Goal: Task Accomplishment & Management: Complete application form

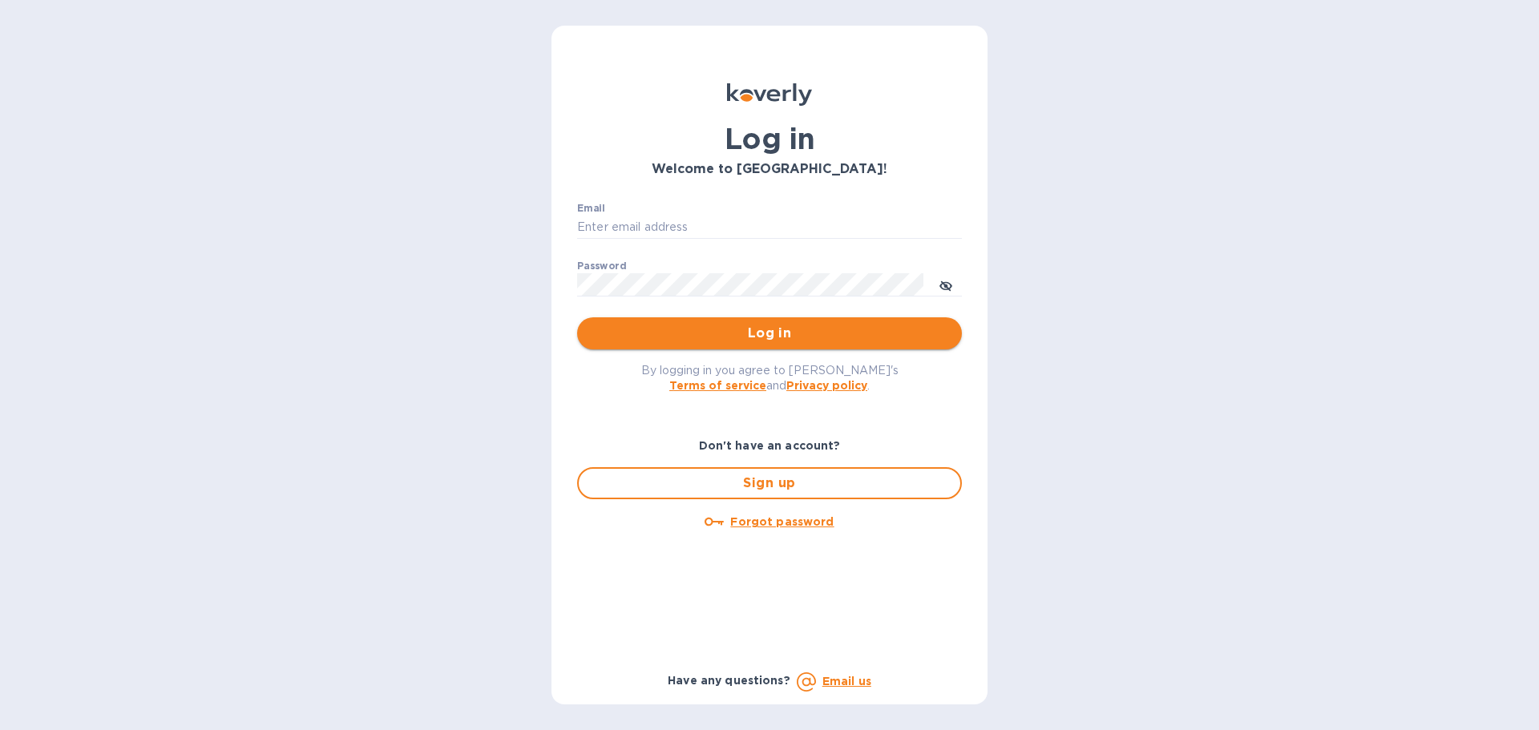
type input "[EMAIL_ADDRESS][DOMAIN_NAME]"
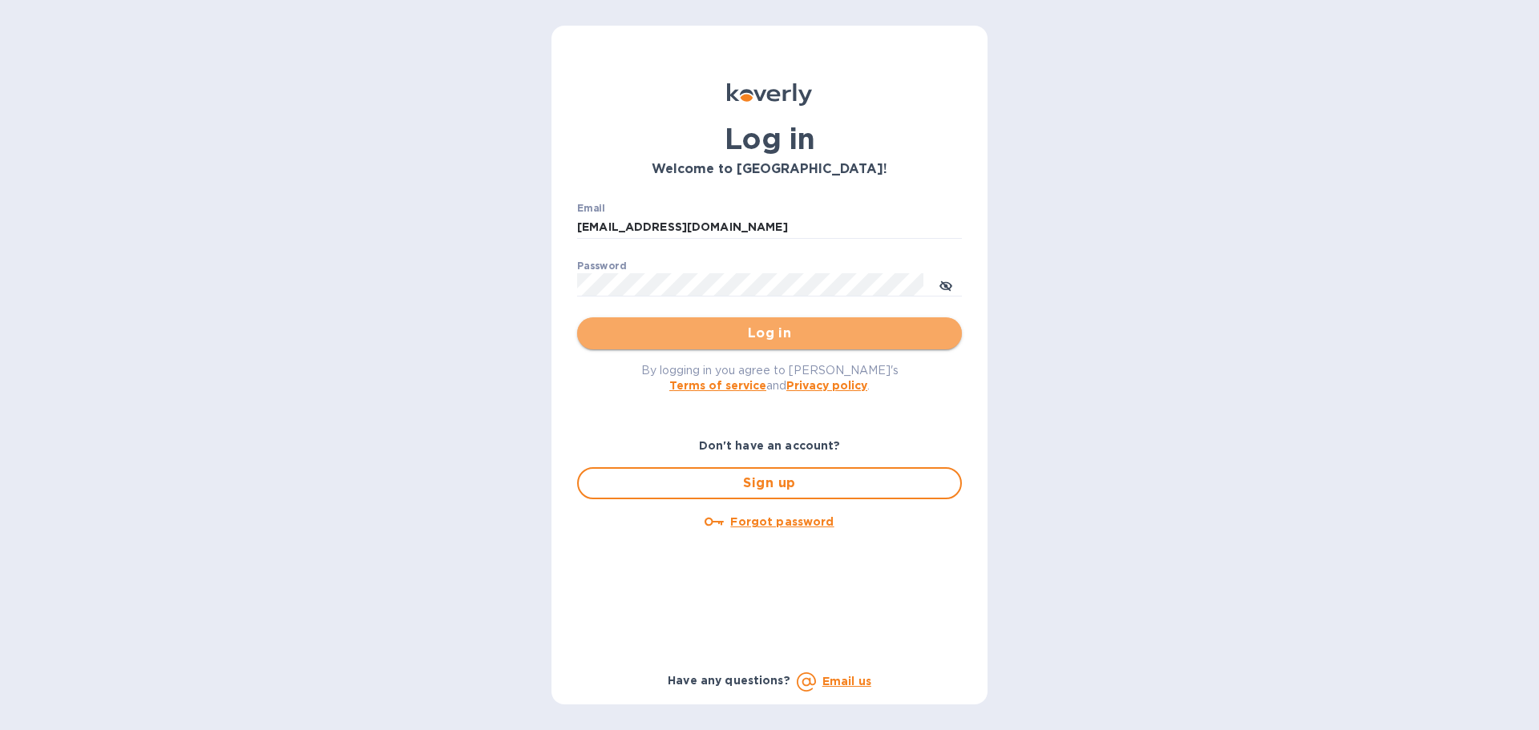
click at [772, 330] on span "Log in" at bounding box center [769, 333] width 359 height 19
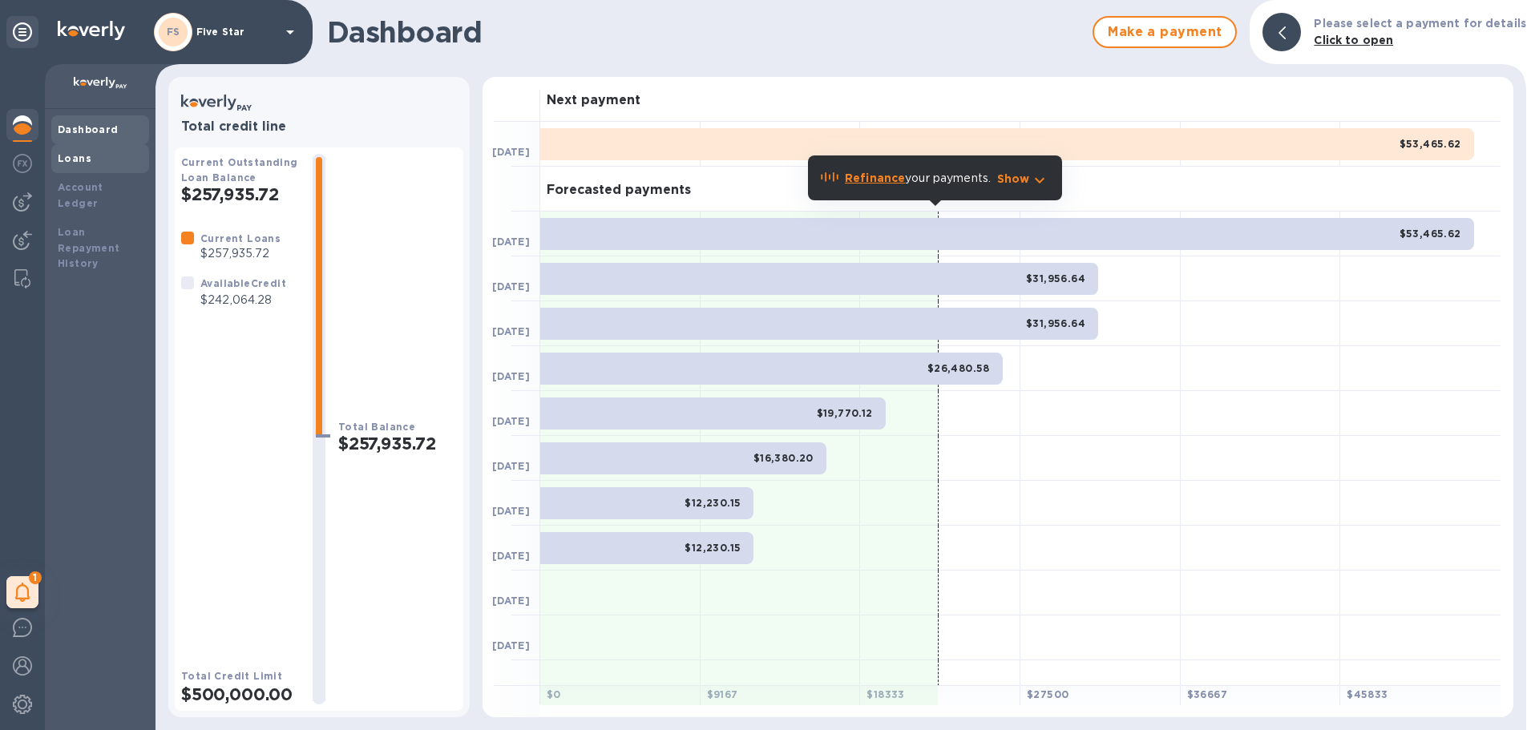
click at [76, 164] on div "Loans" at bounding box center [100, 159] width 85 height 16
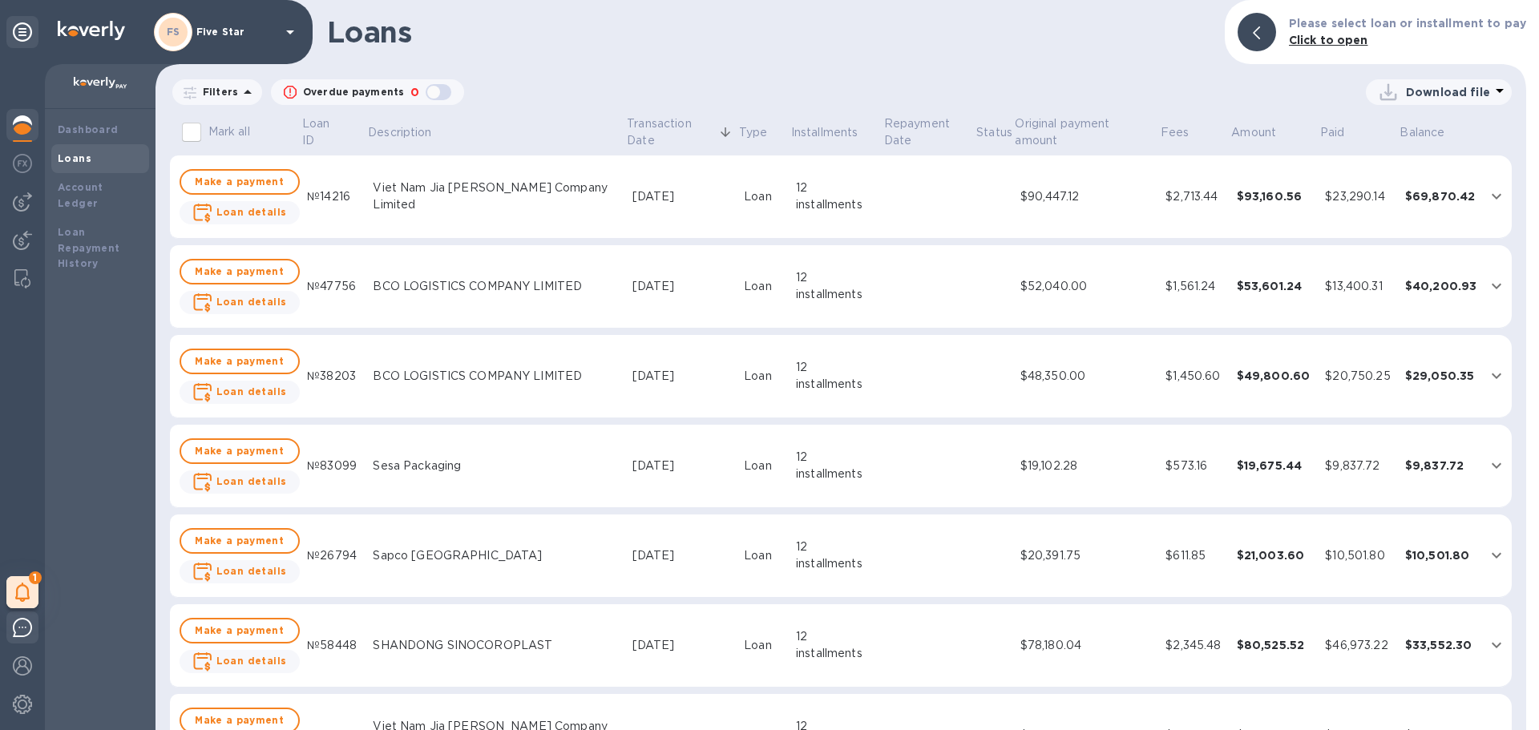
click at [10, 629] on div at bounding box center [22, 631] width 32 height 38
click at [20, 238] on img at bounding box center [22, 240] width 19 height 19
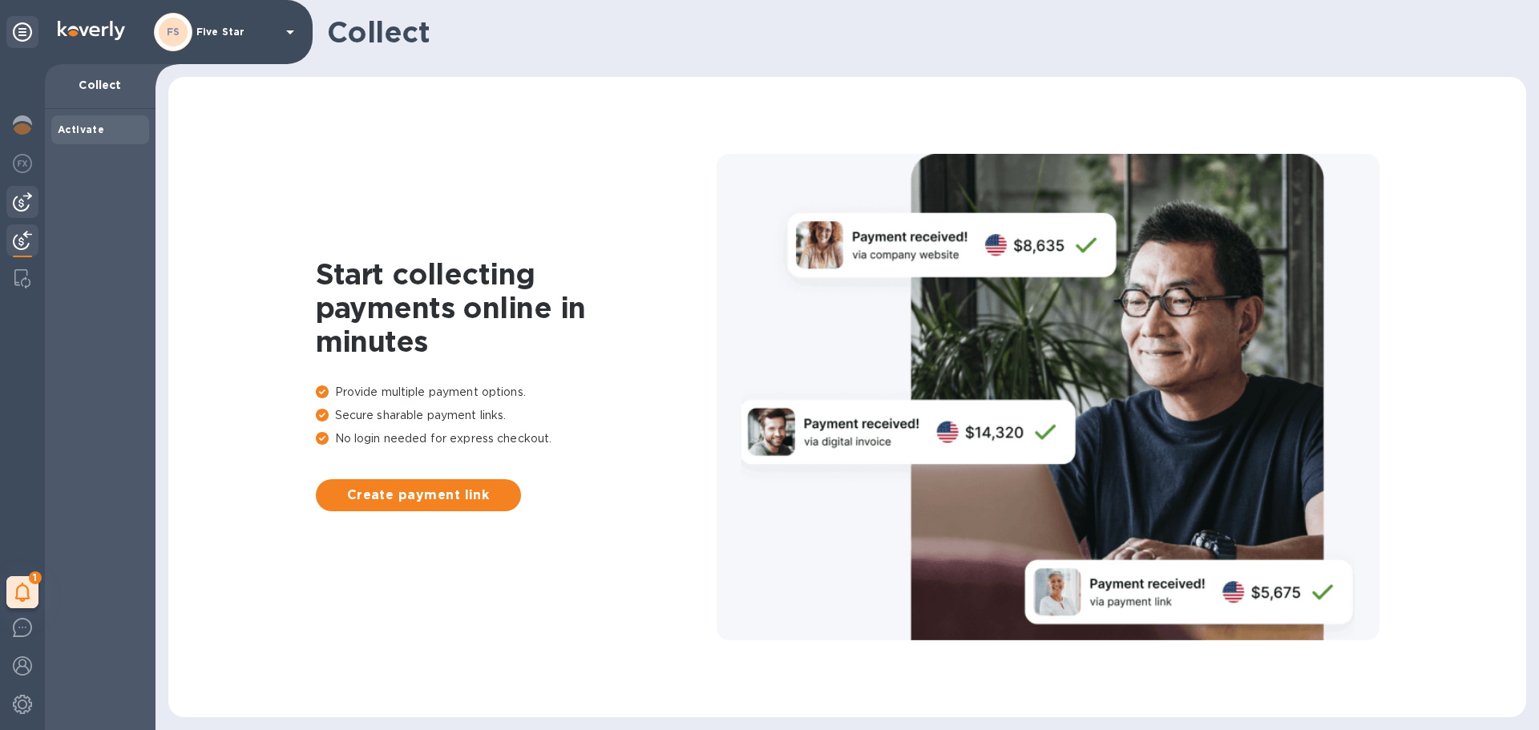
click at [15, 208] on img at bounding box center [22, 201] width 19 height 19
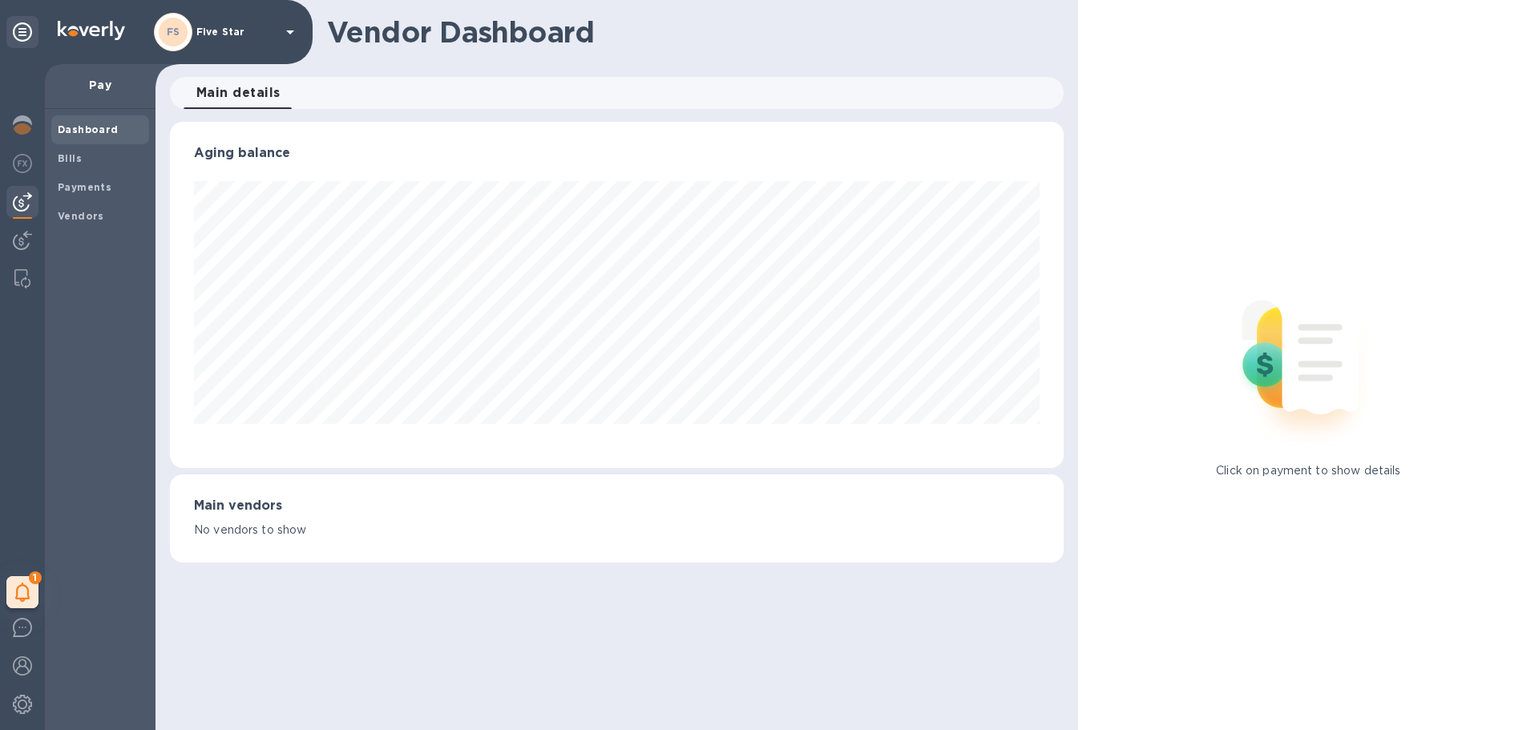
scroll to position [346, 893]
click at [73, 156] on b "Bills" at bounding box center [70, 158] width 24 height 12
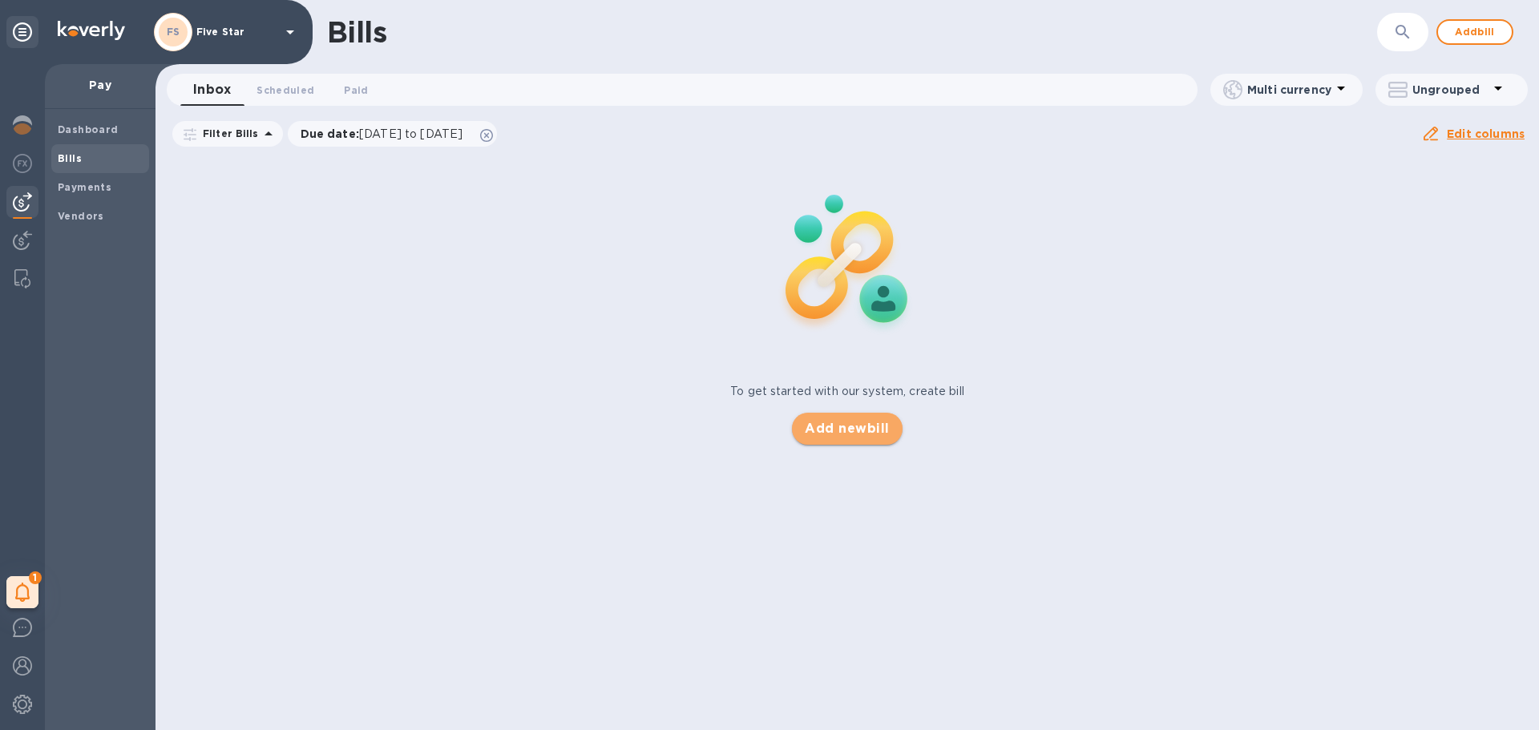
click at [834, 423] on span "Add new bill" at bounding box center [847, 428] width 84 height 19
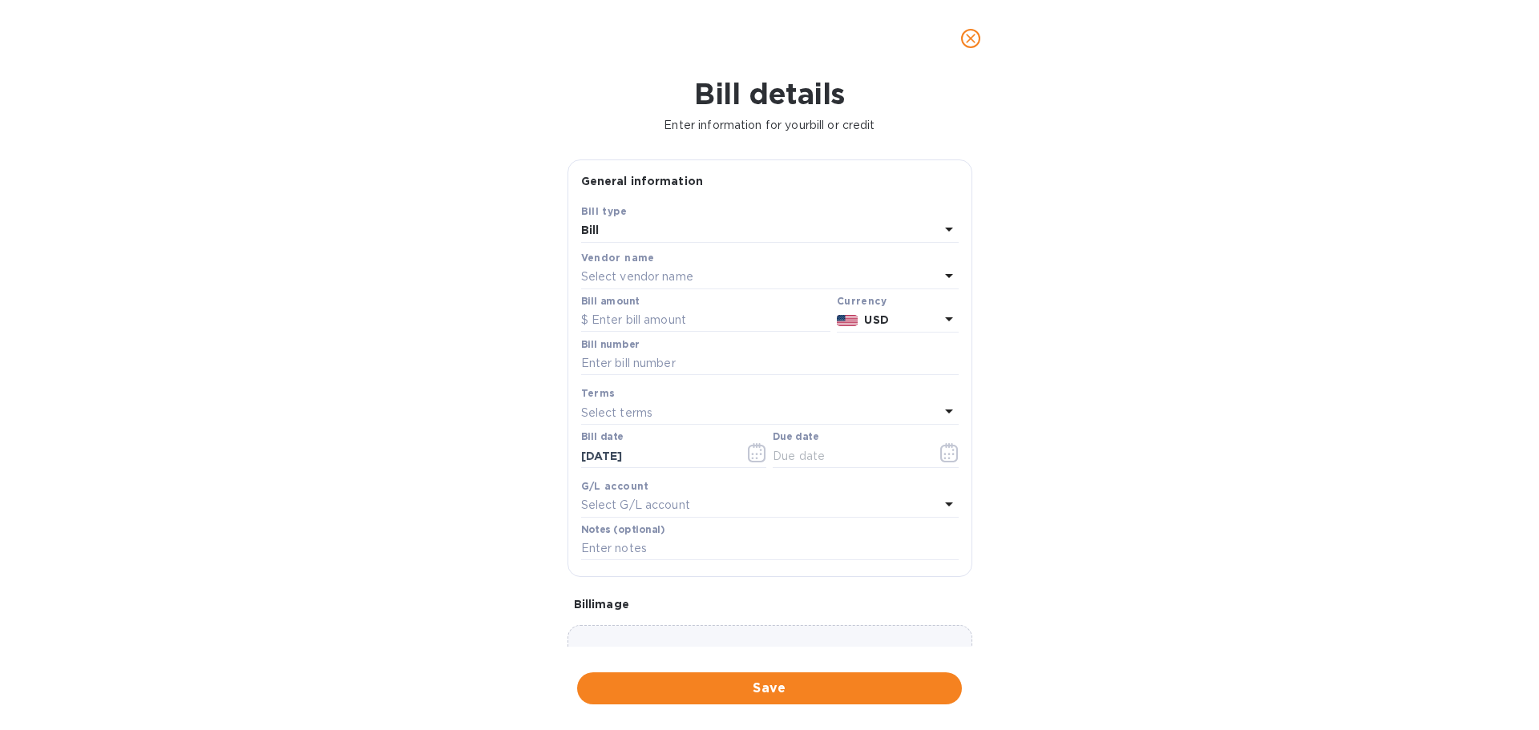
click at [630, 274] on p "Select vendor name" at bounding box center [637, 277] width 112 height 17
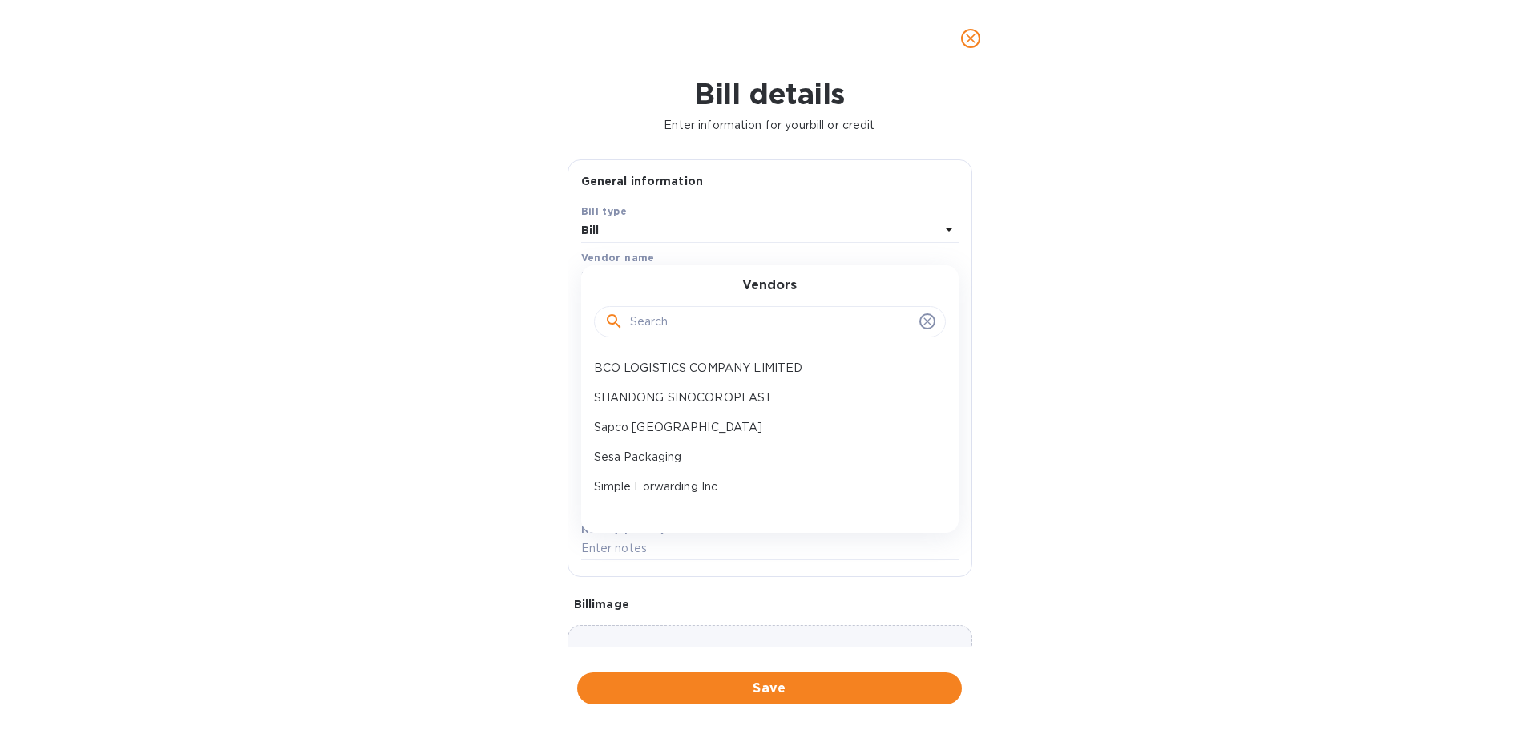
click at [672, 321] on input "text" at bounding box center [771, 322] width 283 height 24
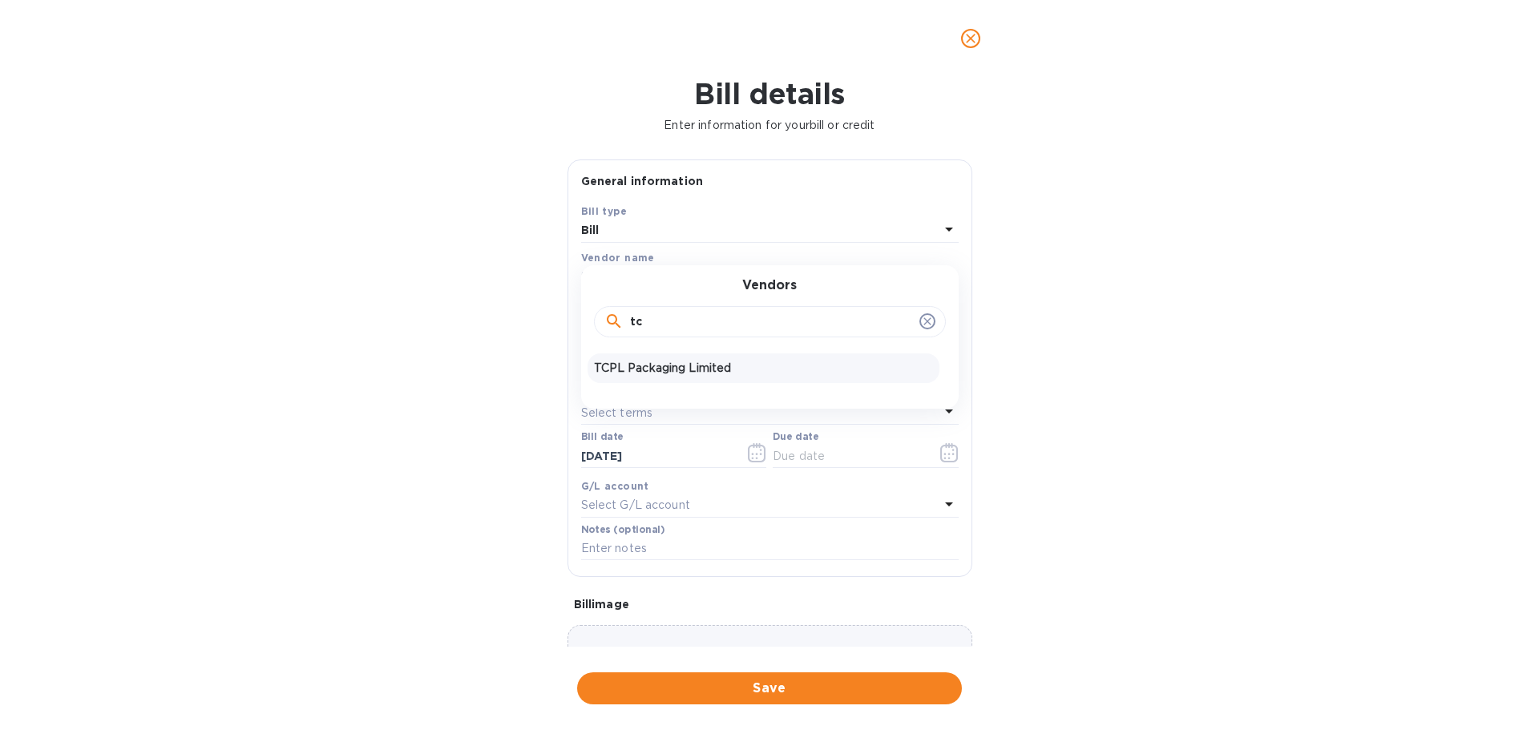
type input "tc"
click at [645, 371] on p "TCPL Packaging Limited" at bounding box center [763, 368] width 339 height 17
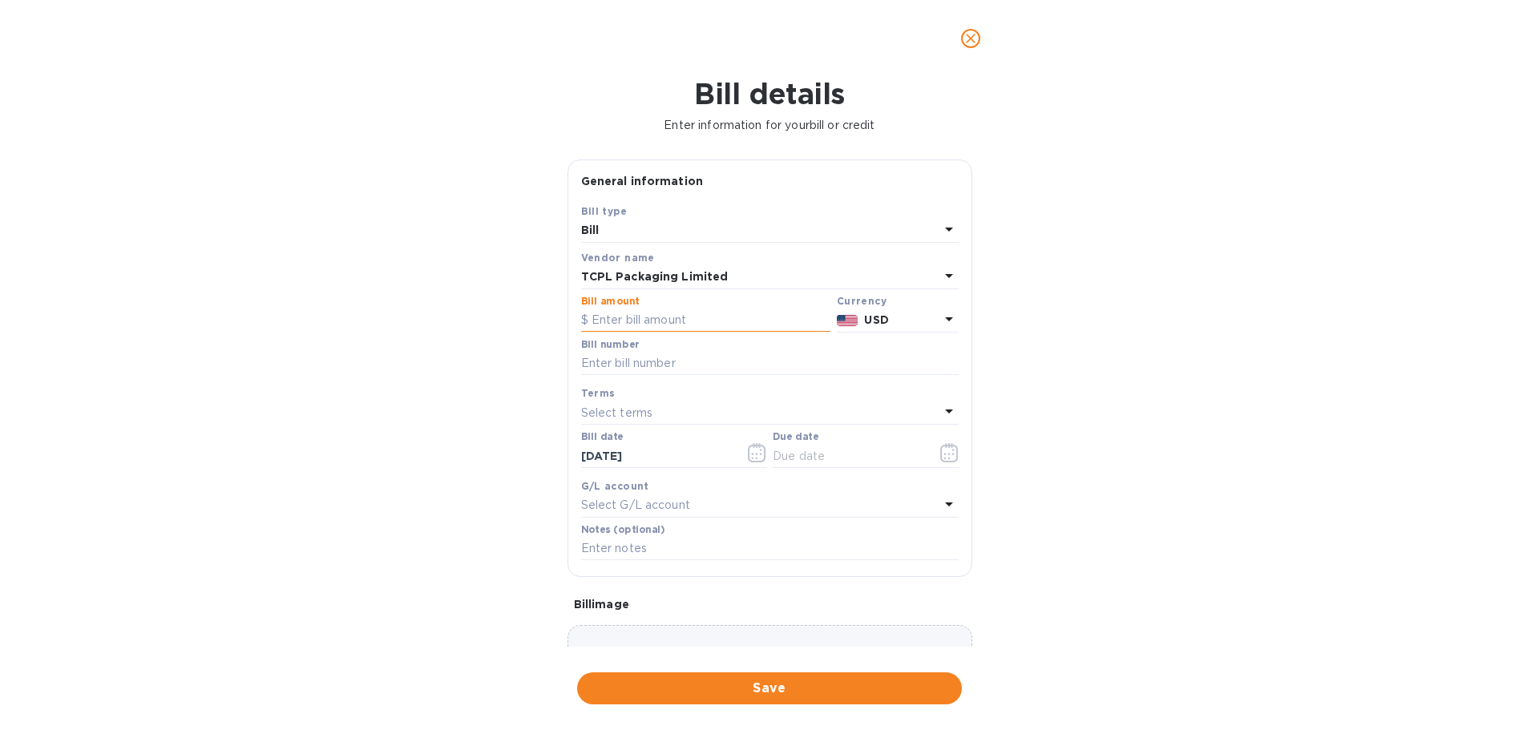
click at [625, 318] on input "text" at bounding box center [705, 321] width 249 height 24
type input "124,209.21"
click at [624, 360] on input "text" at bounding box center [770, 364] width 378 height 24
type input "multiple agn"
click at [631, 414] on p "Select terms" at bounding box center [617, 413] width 72 height 17
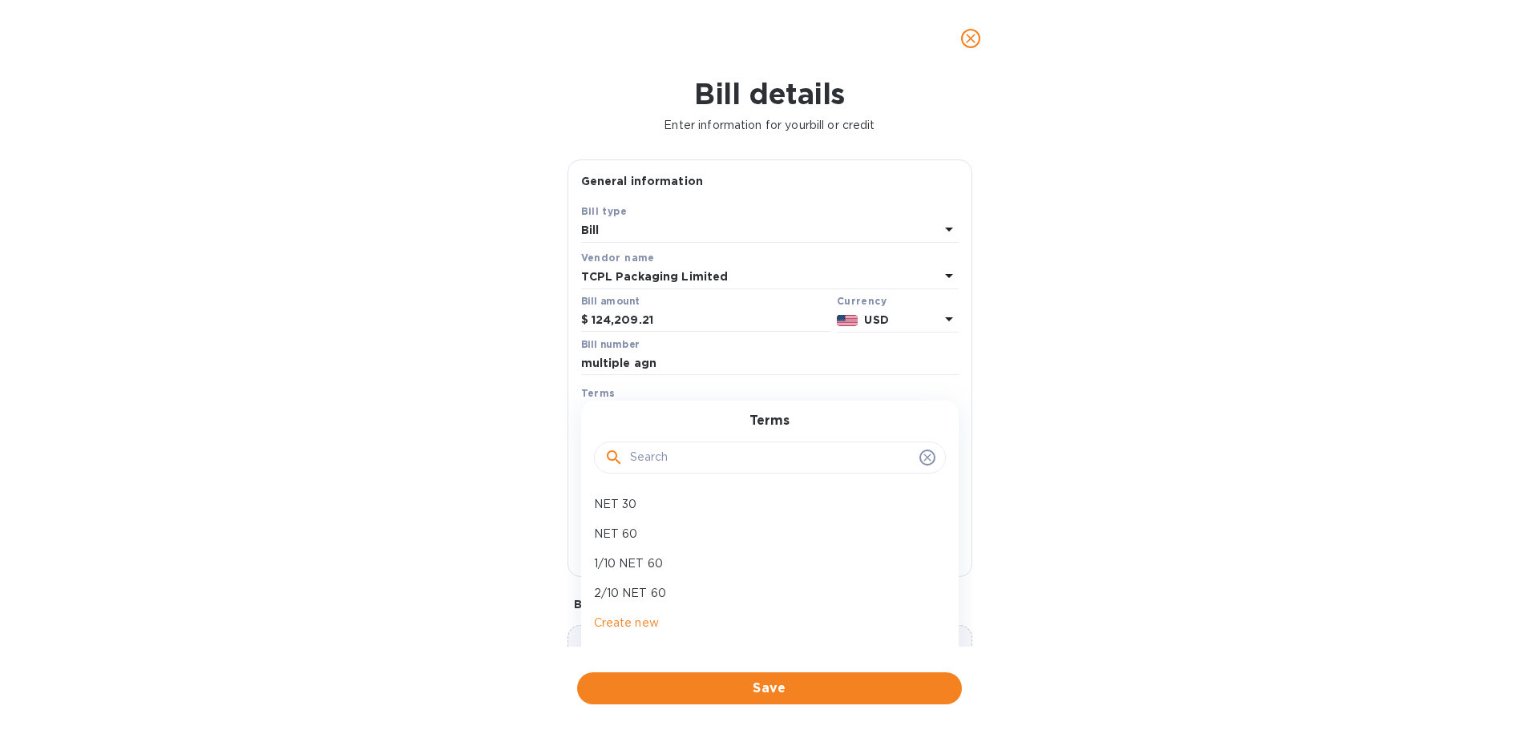
click at [531, 447] on div "Bill details Enter information for your bill or credit General information Save…" at bounding box center [769, 403] width 1539 height 653
click at [796, 461] on input "text" at bounding box center [848, 456] width 151 height 24
click at [940, 451] on icon "button" at bounding box center [949, 452] width 18 height 19
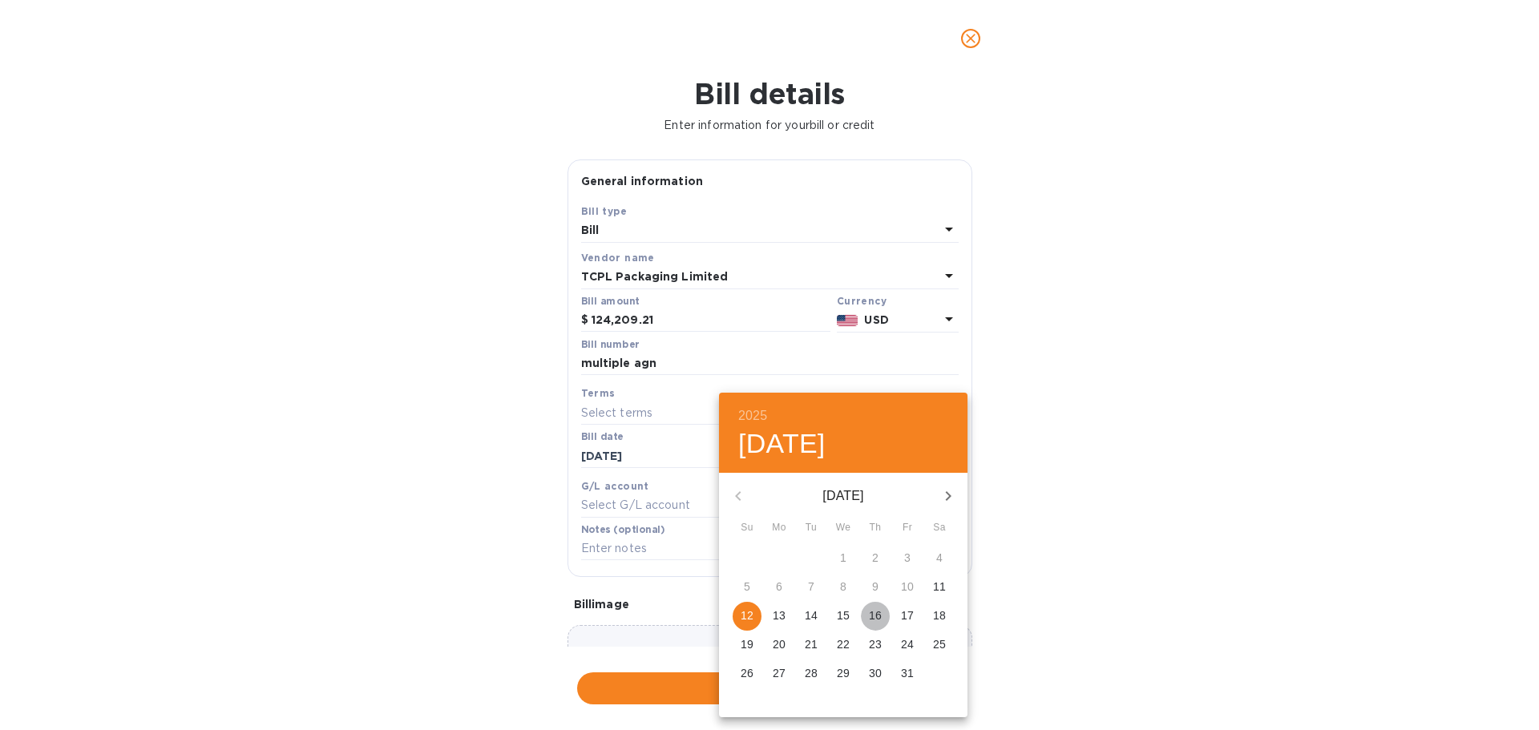
click at [876, 612] on p "16" at bounding box center [875, 616] width 13 height 16
type input "[DATE]"
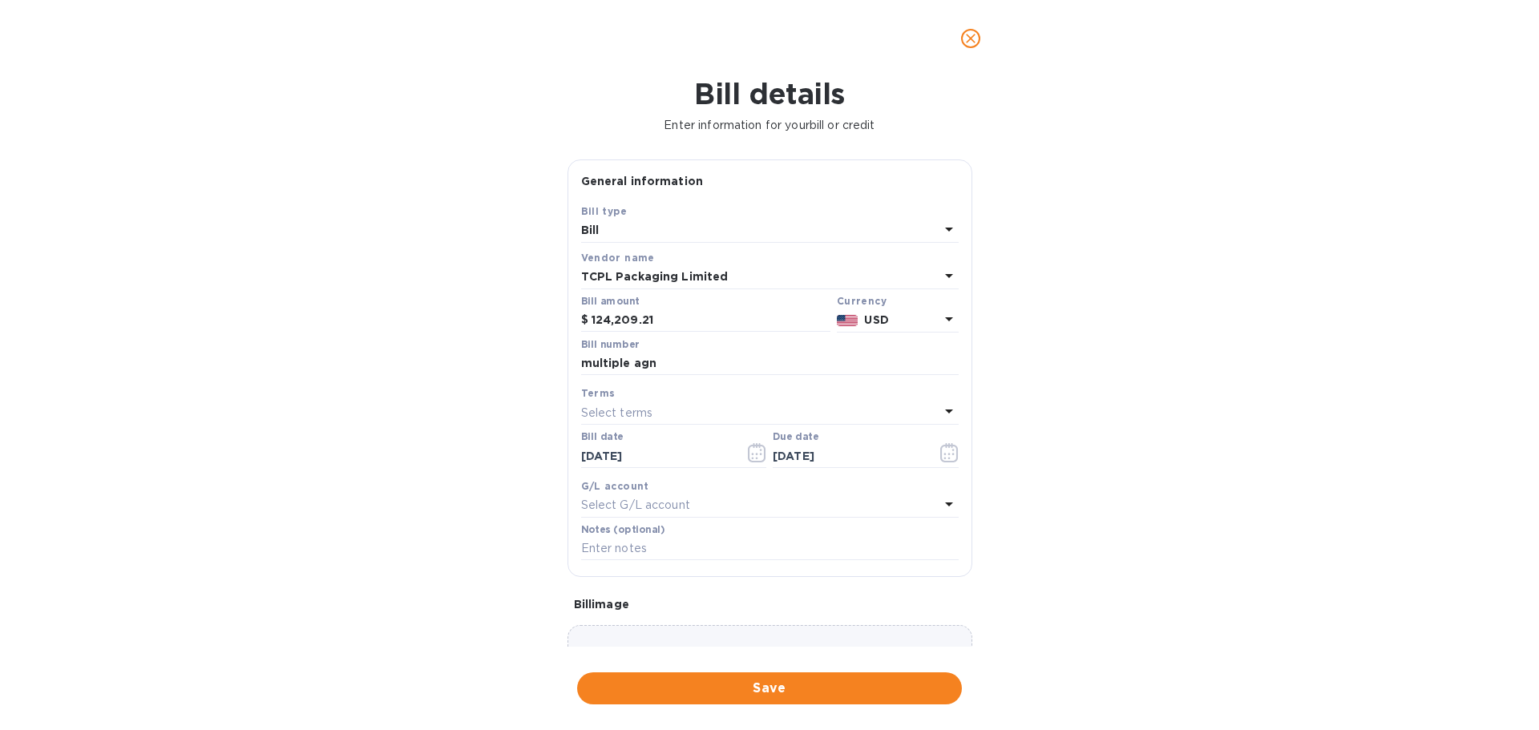
click at [629, 506] on p "Select G/L account" at bounding box center [635, 505] width 109 height 17
click at [524, 497] on div "Bill details Enter information for your bill or credit General information Save…" at bounding box center [769, 403] width 1539 height 653
click at [636, 509] on p "Select G/L account" at bounding box center [635, 505] width 109 height 17
drag, startPoint x: 463, startPoint y: 525, endPoint x: 478, endPoint y: 521, distance: 15.0
click at [474, 522] on div "Bill details Enter information for your bill or credit General information Save…" at bounding box center [769, 403] width 1539 height 653
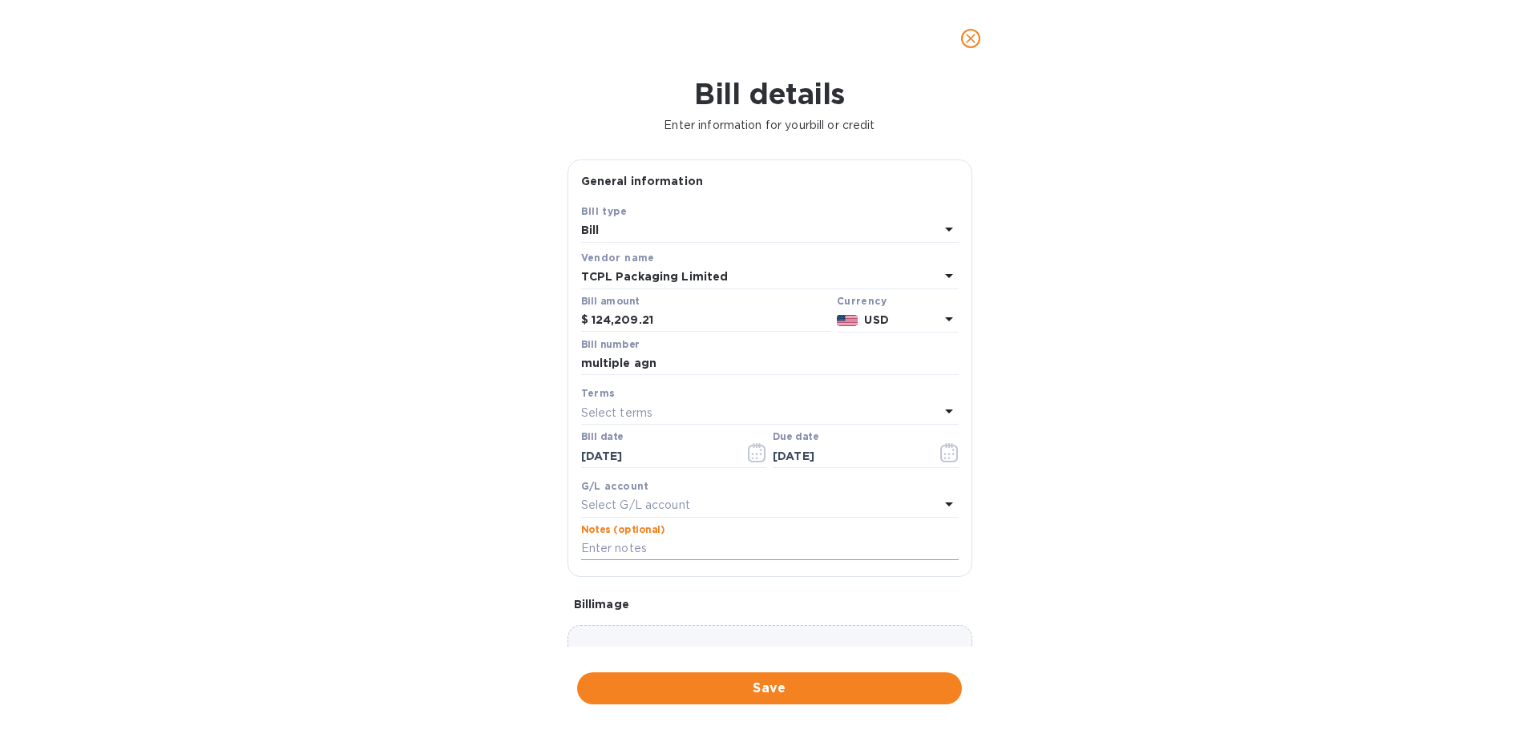
click at [640, 551] on input "text" at bounding box center [770, 549] width 378 height 24
type input "Five Star Corrugated & Display"
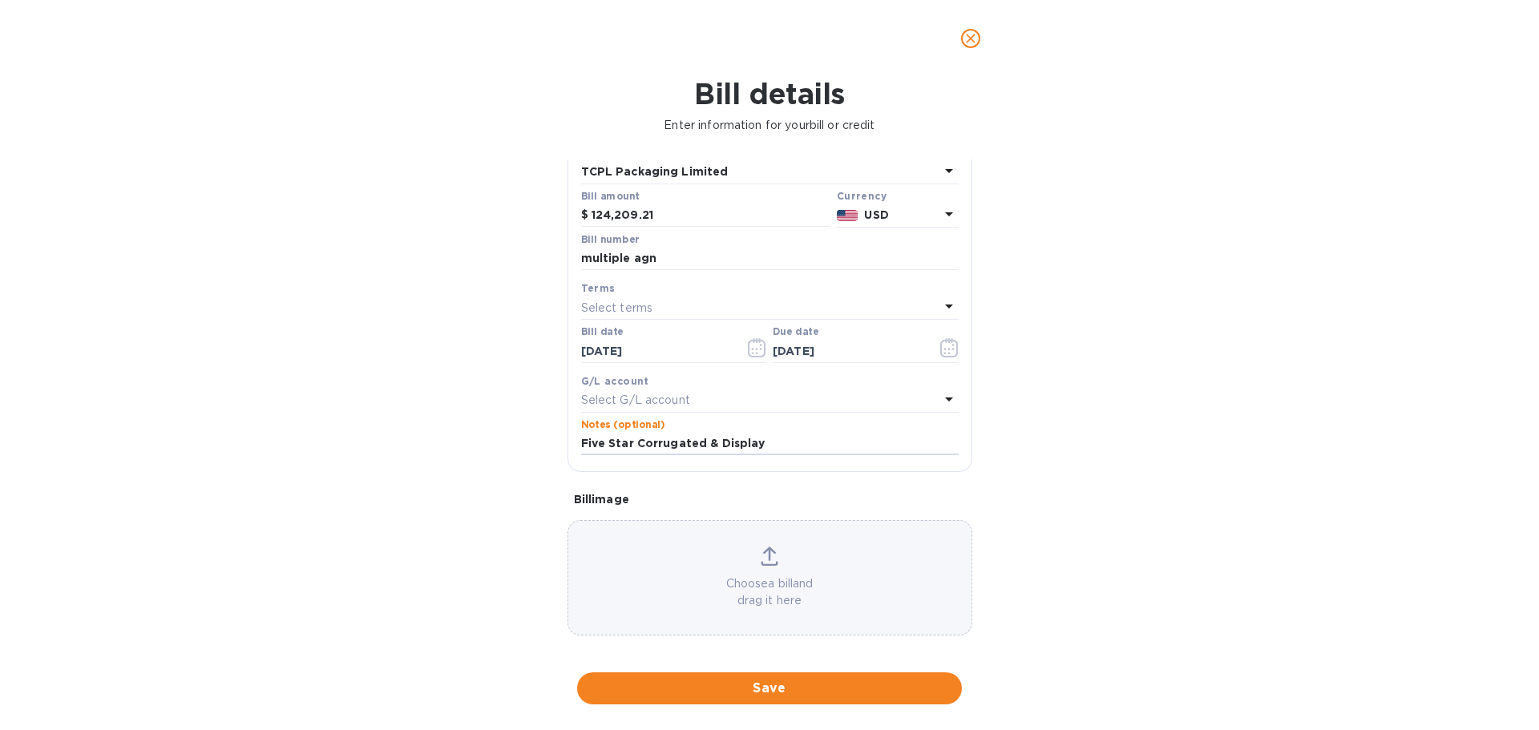
scroll to position [113, 0]
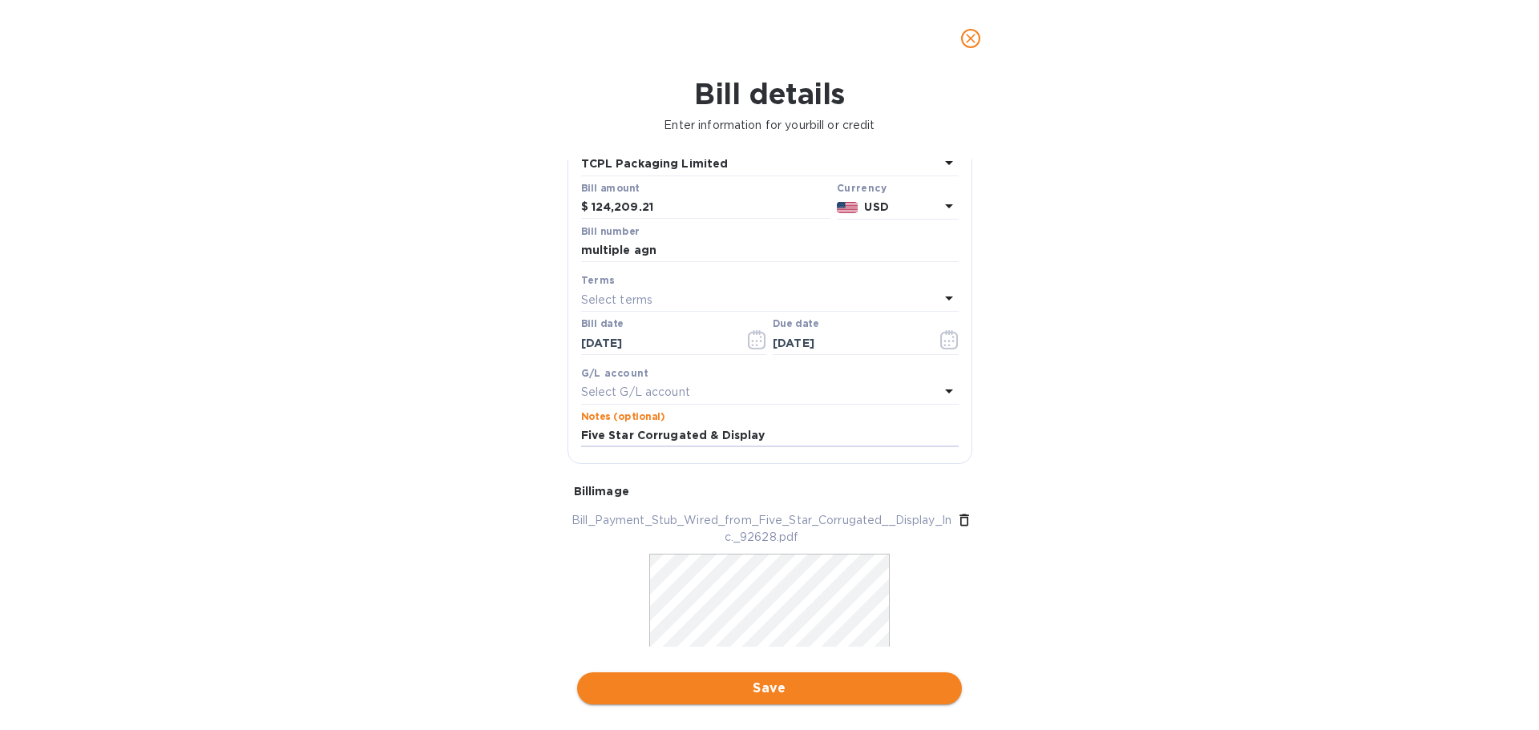
click at [738, 687] on span "Save" at bounding box center [769, 688] width 359 height 19
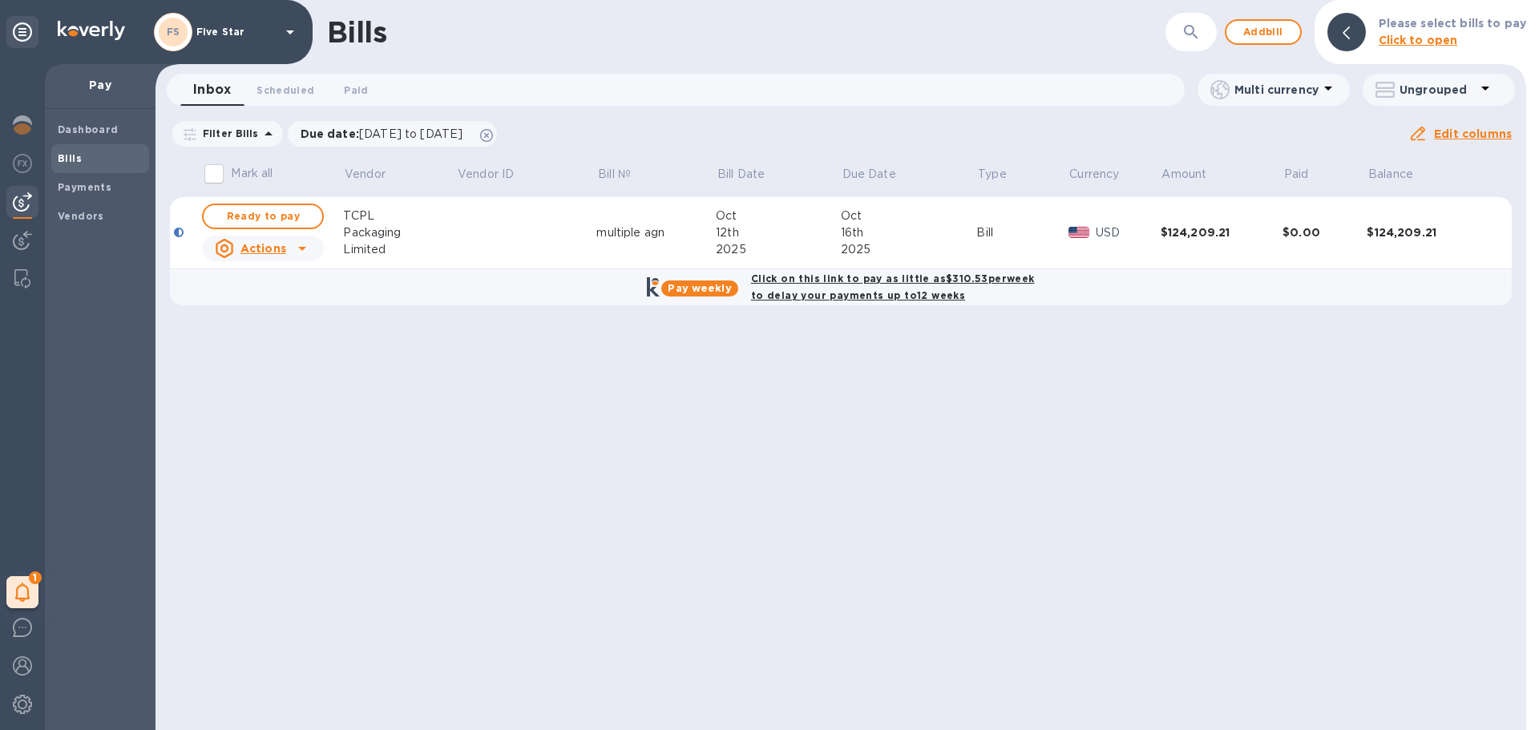
click at [294, 246] on icon at bounding box center [302, 248] width 19 height 19
click at [289, 279] on h3 "Bill actions" at bounding box center [269, 281] width 135 height 15
click at [827, 285] on b "Click on this link to pay as little as $310.53 per week to delay your payments …" at bounding box center [893, 287] width 284 height 29
checkbox input "true"
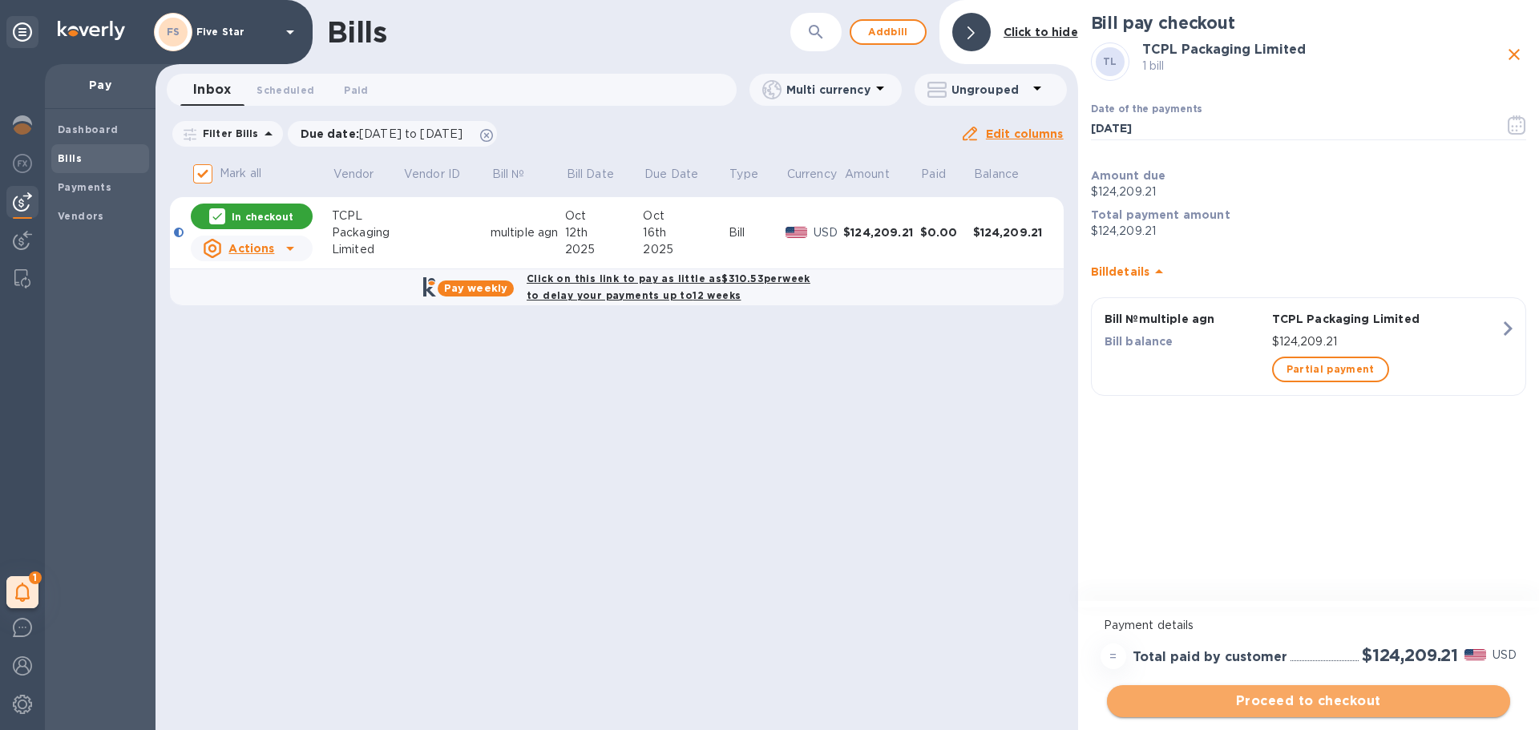
click at [1292, 694] on span "Proceed to checkout" at bounding box center [1309, 701] width 378 height 19
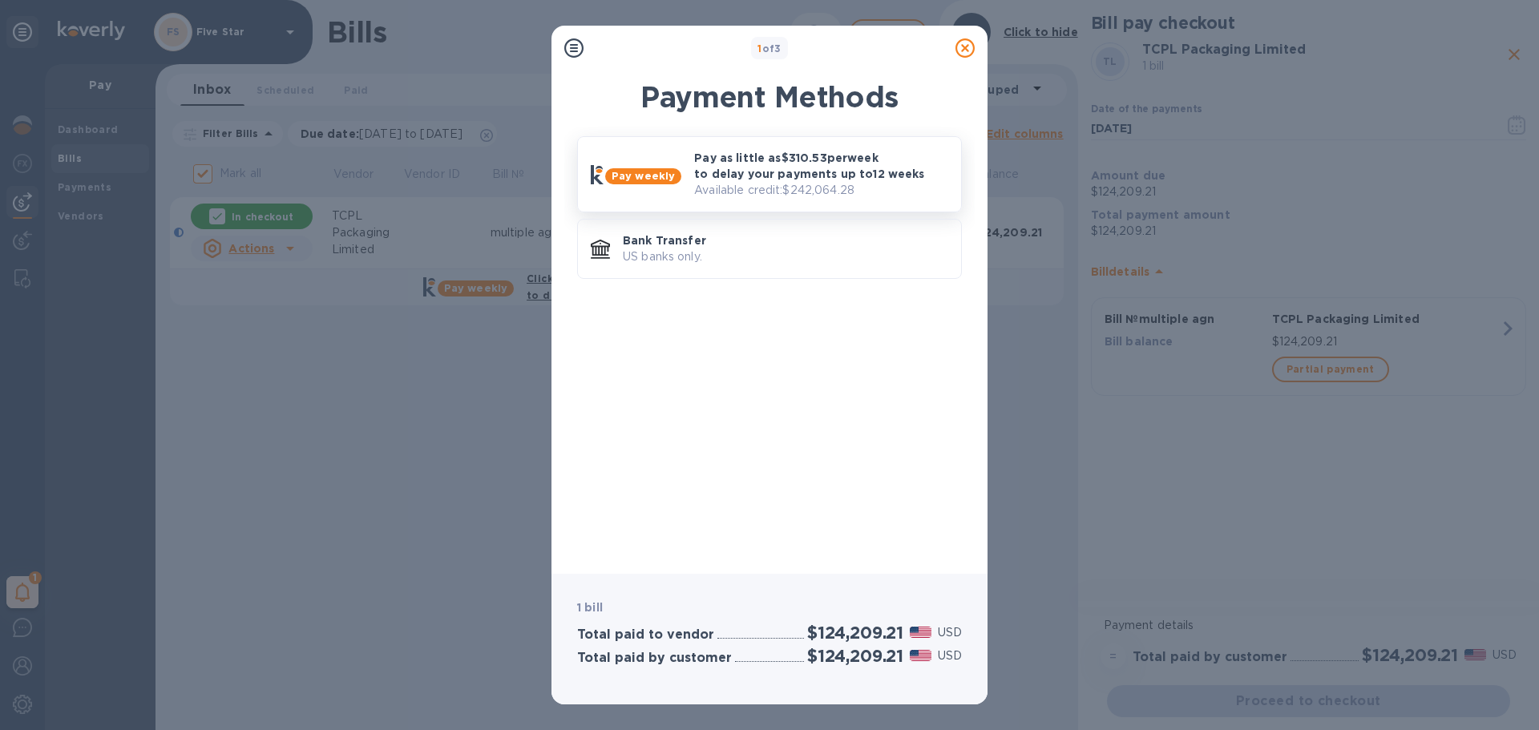
click at [748, 169] on p "Pay as little as $310.53 per week to delay your payments up to 12 weeks" at bounding box center [821, 166] width 254 height 32
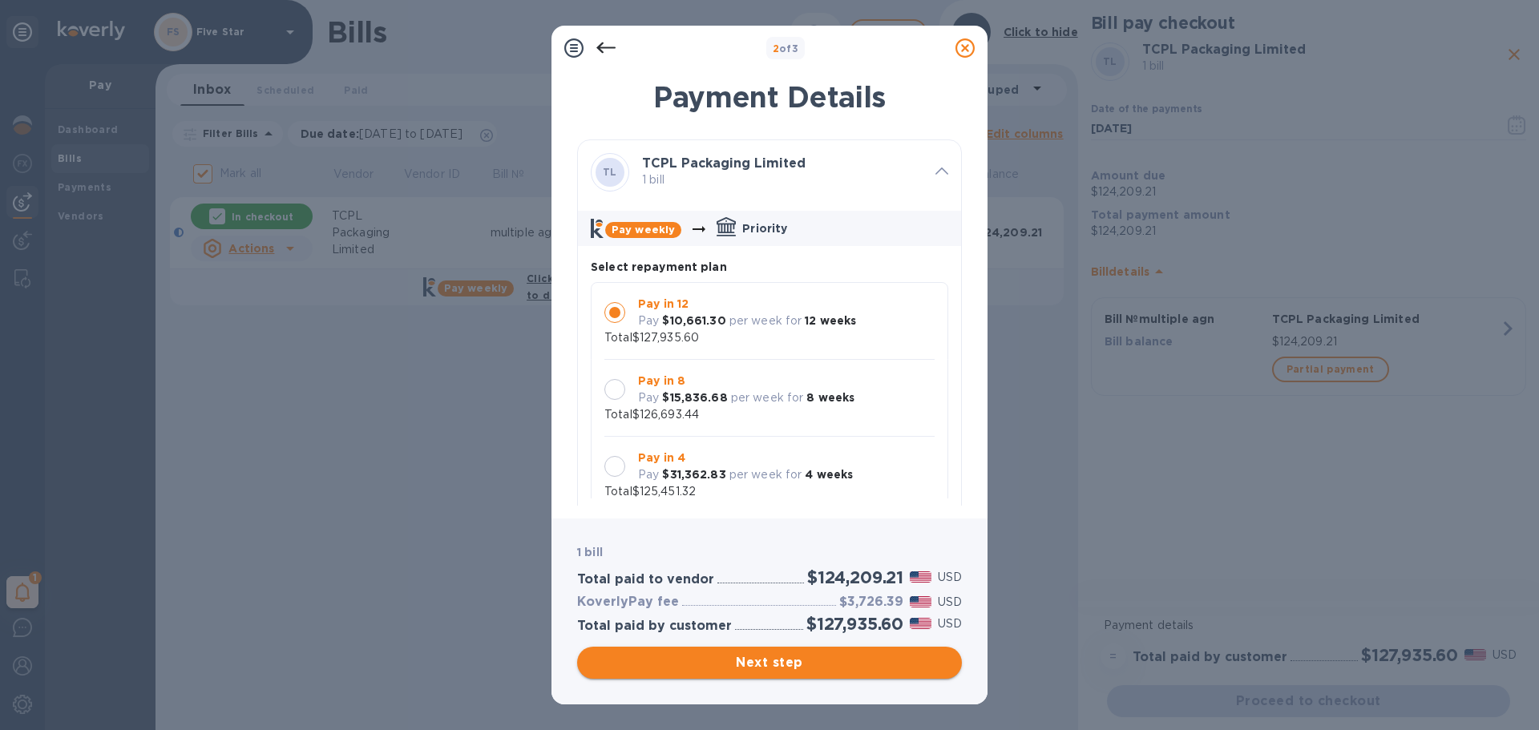
click at [790, 656] on span "Next step" at bounding box center [769, 662] width 359 height 19
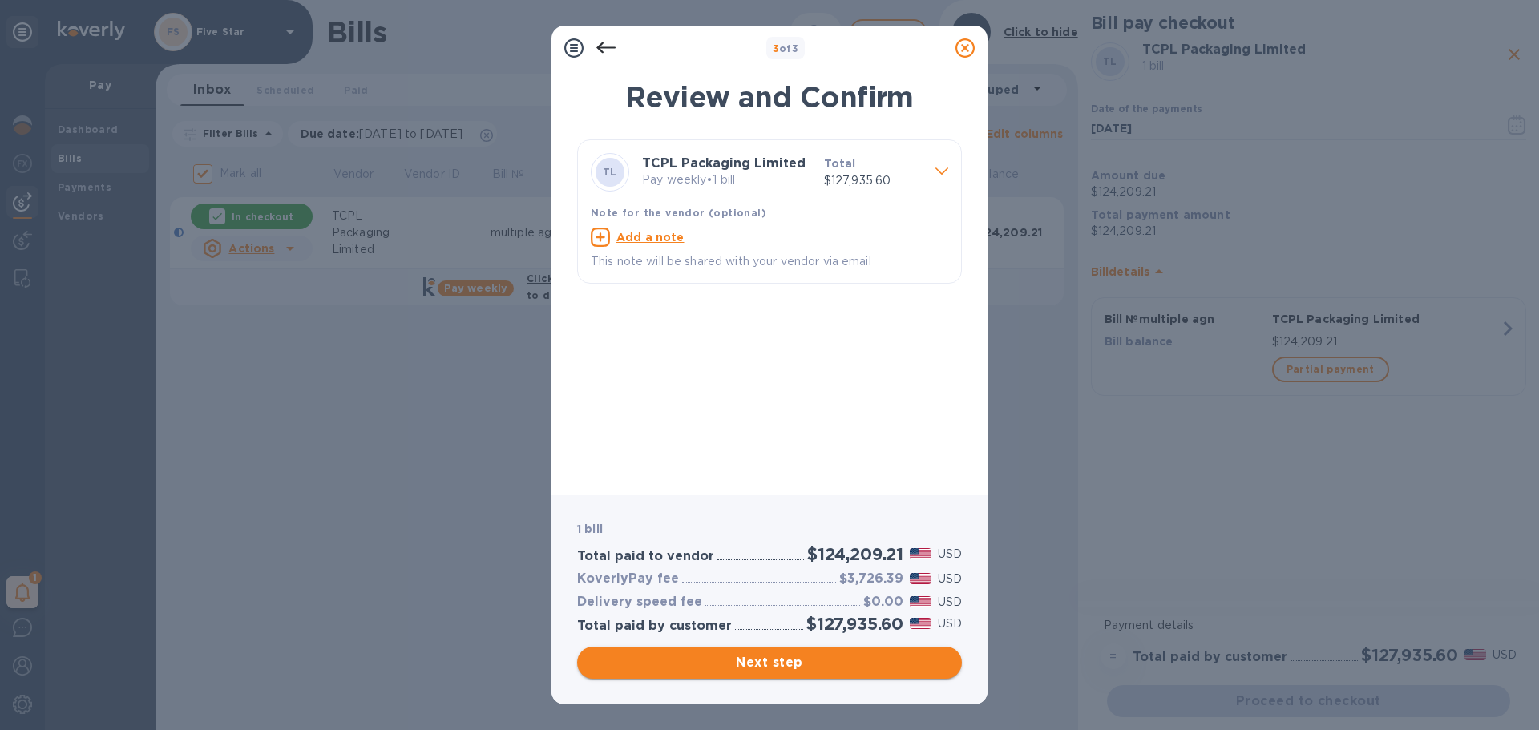
click at [773, 650] on button "Next step" at bounding box center [769, 663] width 385 height 32
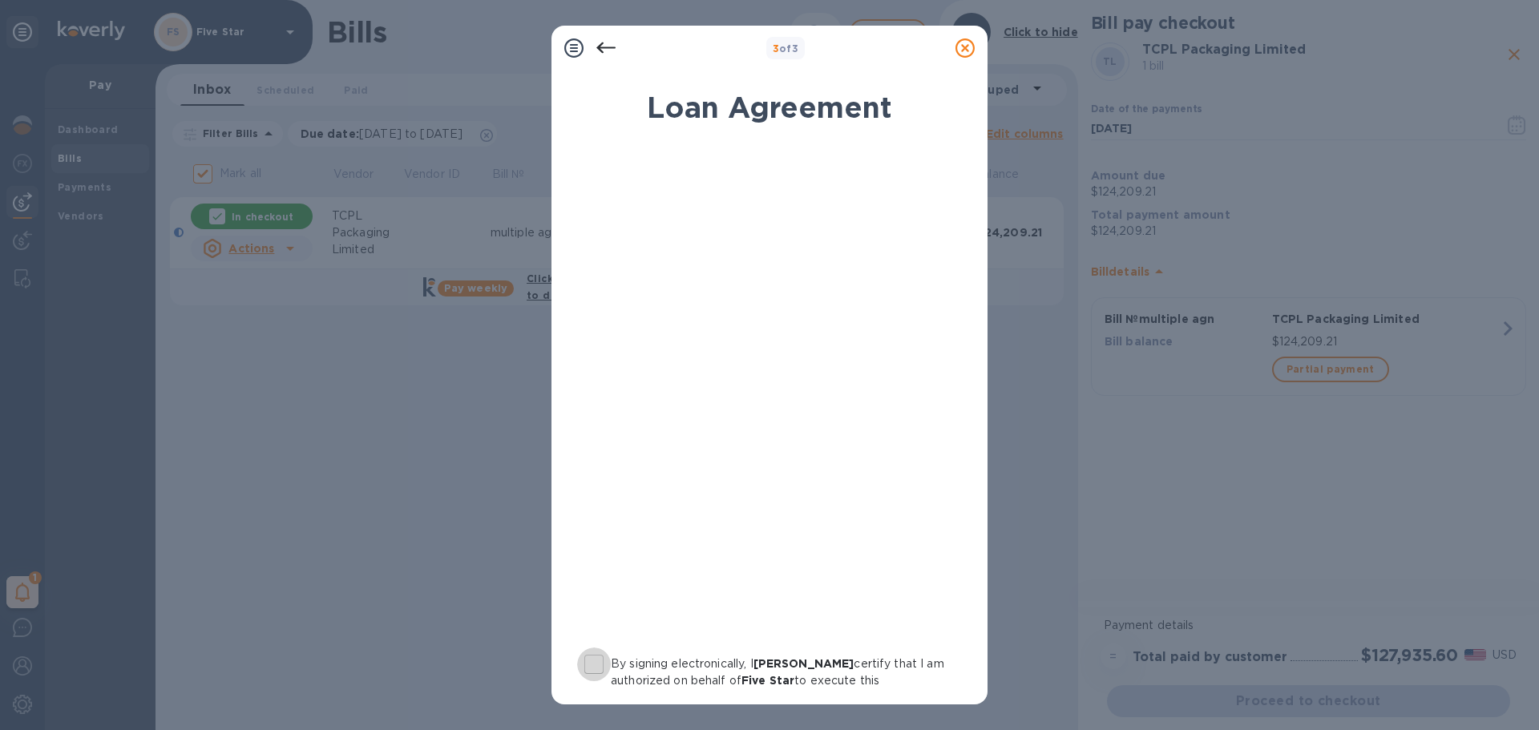
click at [598, 660] on input "By signing electronically, I [PERSON_NAME] certify that I am authorized on beha…" at bounding box center [594, 665] width 34 height 34
checkbox input "true"
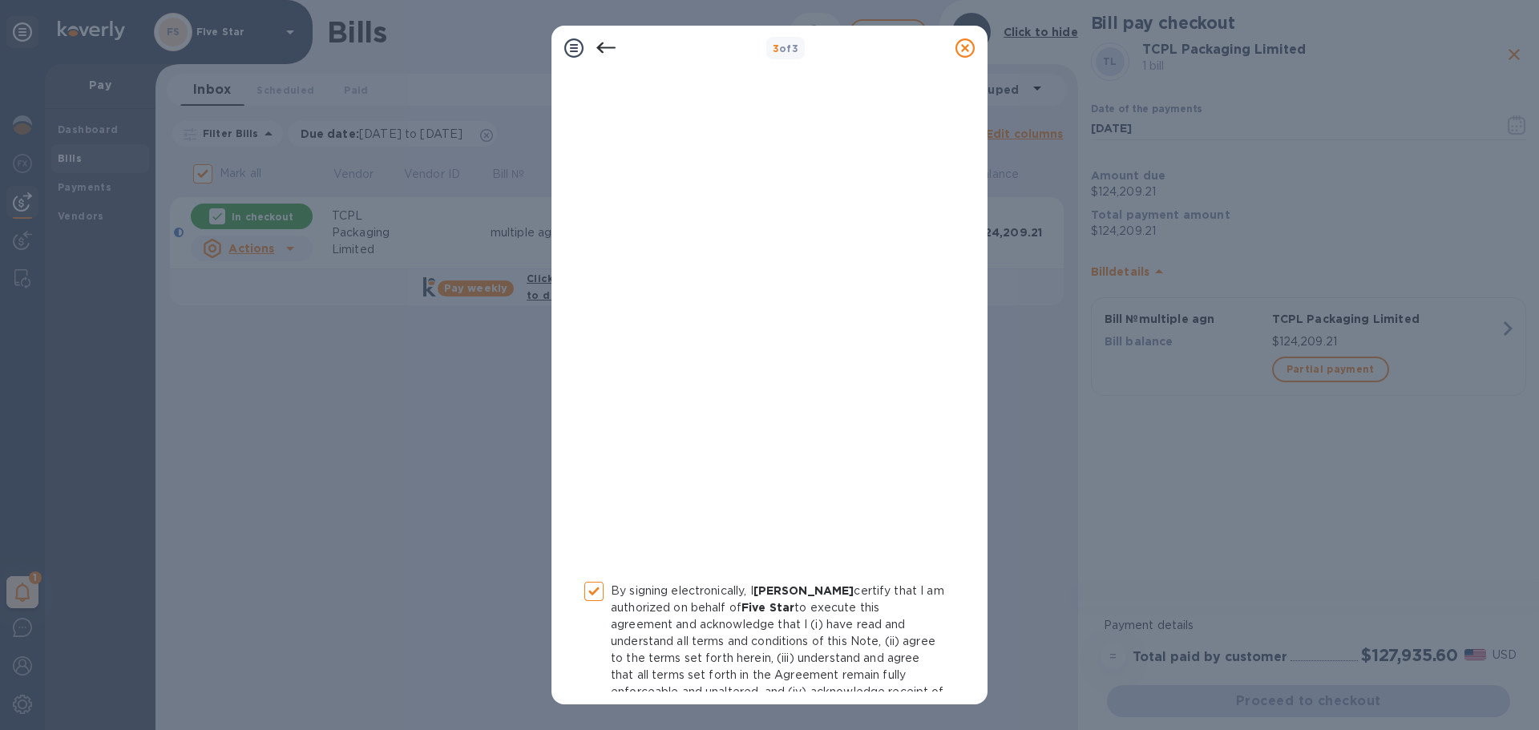
scroll to position [166, 0]
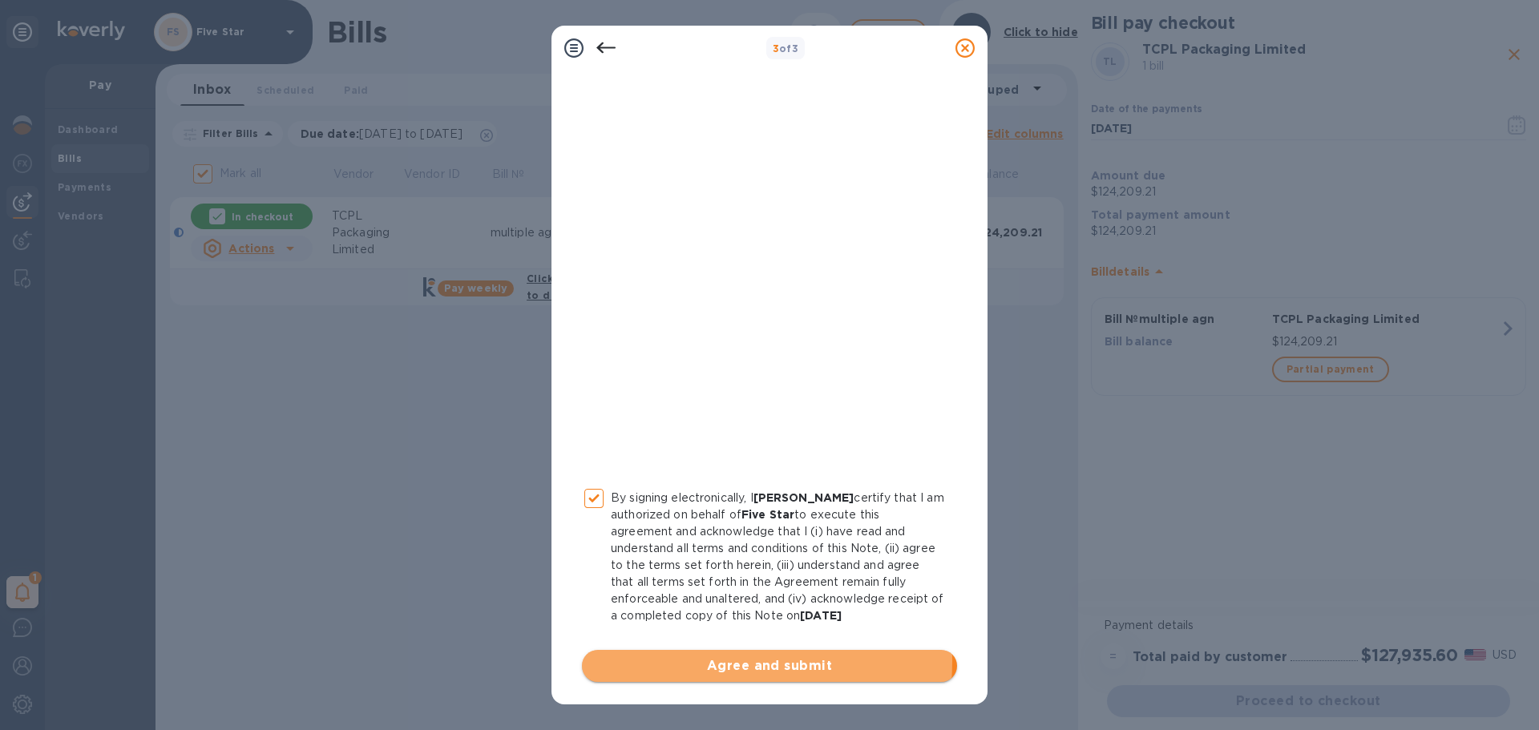
click at [691, 661] on span "Agree and submit" at bounding box center [769, 665] width 349 height 19
